Goal: Task Accomplishment & Management: Use online tool/utility

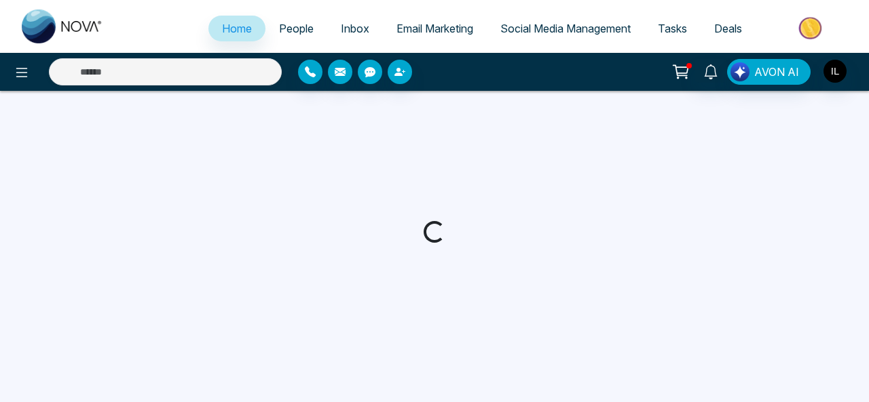
select select "*"
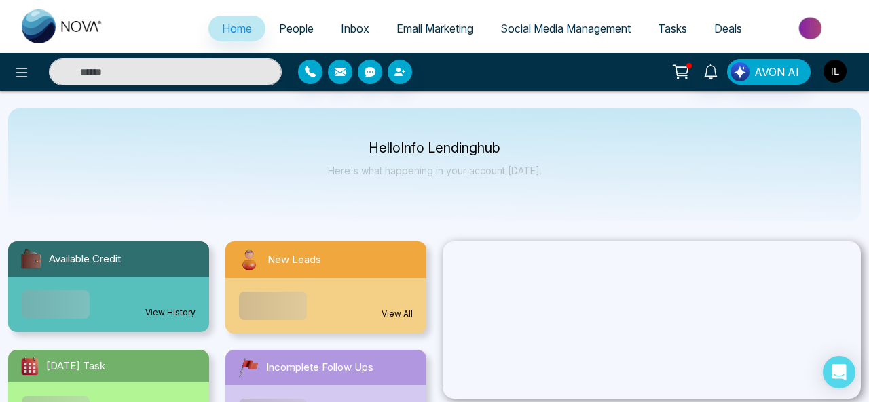
click at [833, 70] on img "button" at bounding box center [834, 71] width 23 height 23
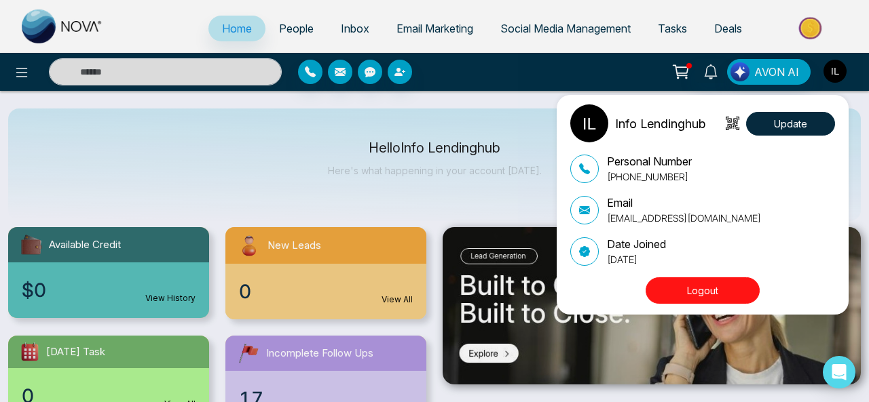
scroll to position [16, 0]
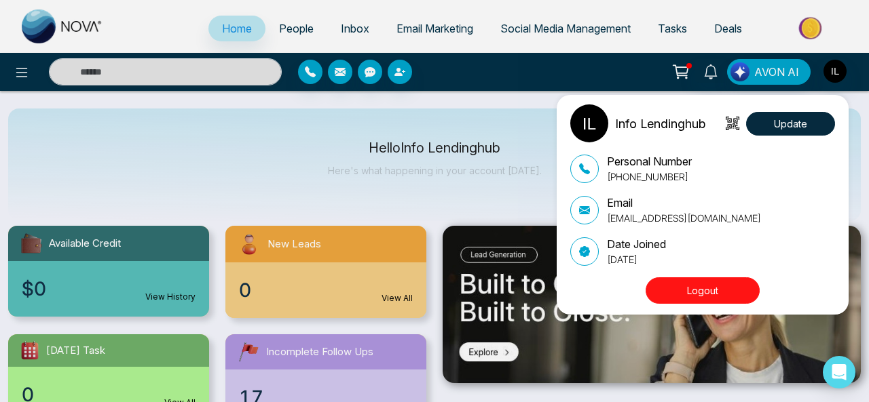
click at [686, 287] on button "Logout" at bounding box center [702, 291] width 114 height 26
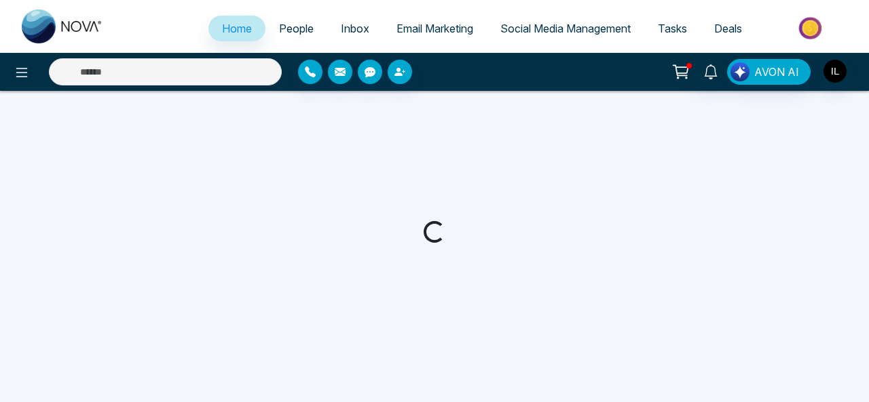
select select "*"
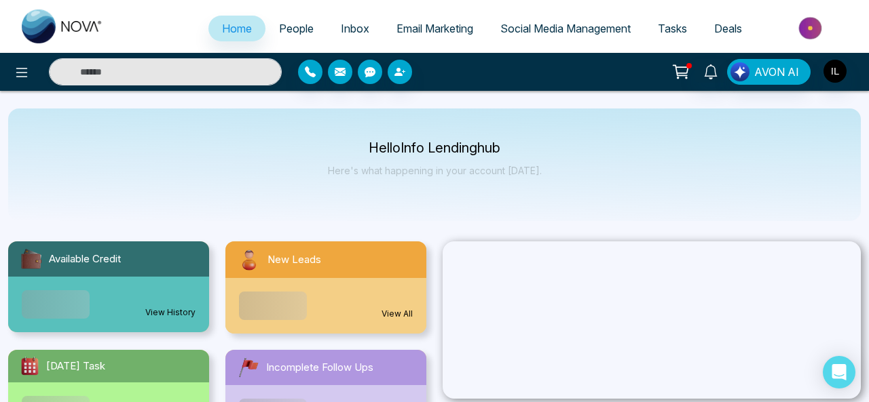
click at [542, 32] on span "Social Media Management" at bounding box center [565, 29] width 130 height 14
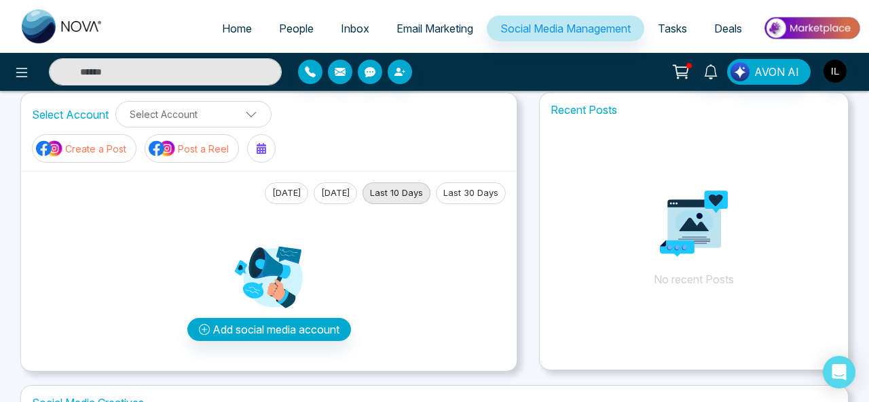
scroll to position [17, 0]
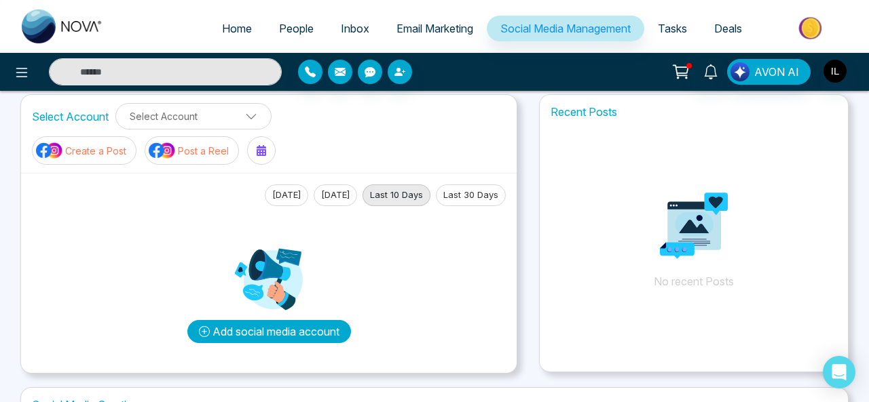
click at [290, 337] on button "Add social media account" at bounding box center [269, 331] width 164 height 23
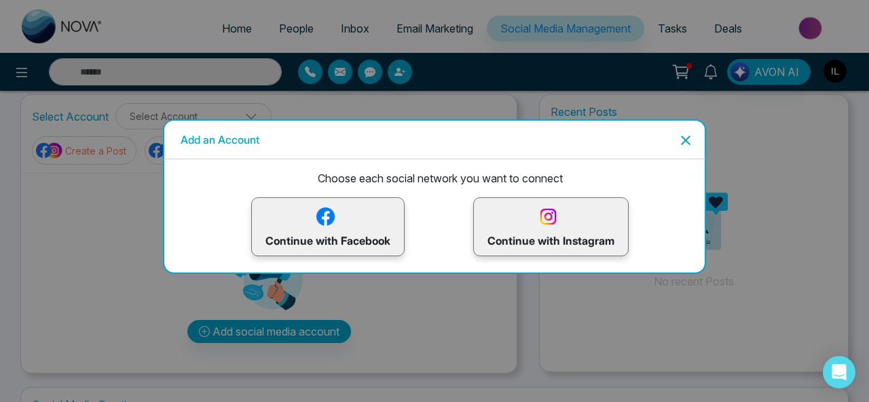
click at [679, 140] on icon "Close" at bounding box center [685, 140] width 16 height 16
